Goal: Task Accomplishment & Management: Manage account settings

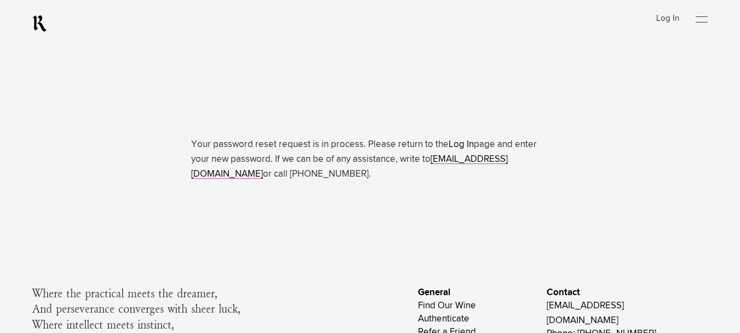
click at [465, 144] on link "Log In" at bounding box center [461, 144] width 25 height 9
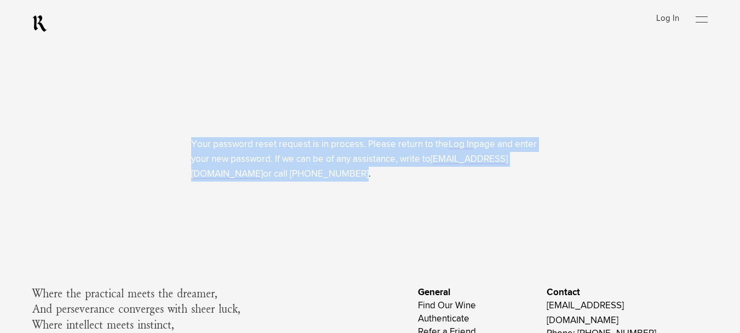
drag, startPoint x: 185, startPoint y: 140, endPoint x: 322, endPoint y: 176, distance: 141.7
click at [322, 176] on div "Your password reset request is in process. Please return to the Log In page and…" at bounding box center [370, 91] width 727 height 182
click at [636, 161] on div "Your password reset request is in process. Please return to the Log In page and…" at bounding box center [370, 91] width 727 height 182
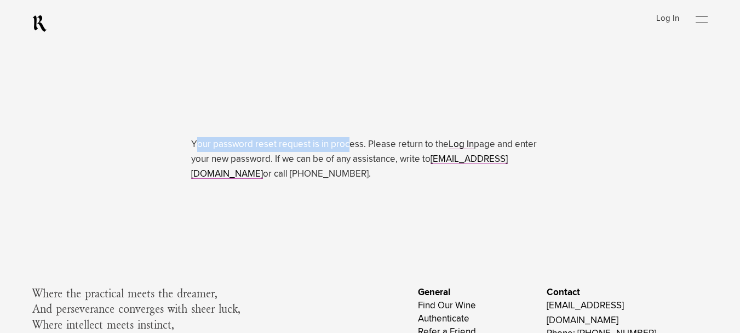
drag, startPoint x: 196, startPoint y: 149, endPoint x: 365, endPoint y: 145, distance: 169.4
click at [351, 152] on p "Your password reset request is in process. Please return to the Log In page and…" at bounding box center [370, 159] width 358 height 45
click at [365, 145] on p "Your password reset request is in process. Please return to the Log In page and…" at bounding box center [370, 159] width 358 height 45
